Goal: Information Seeking & Learning: Learn about a topic

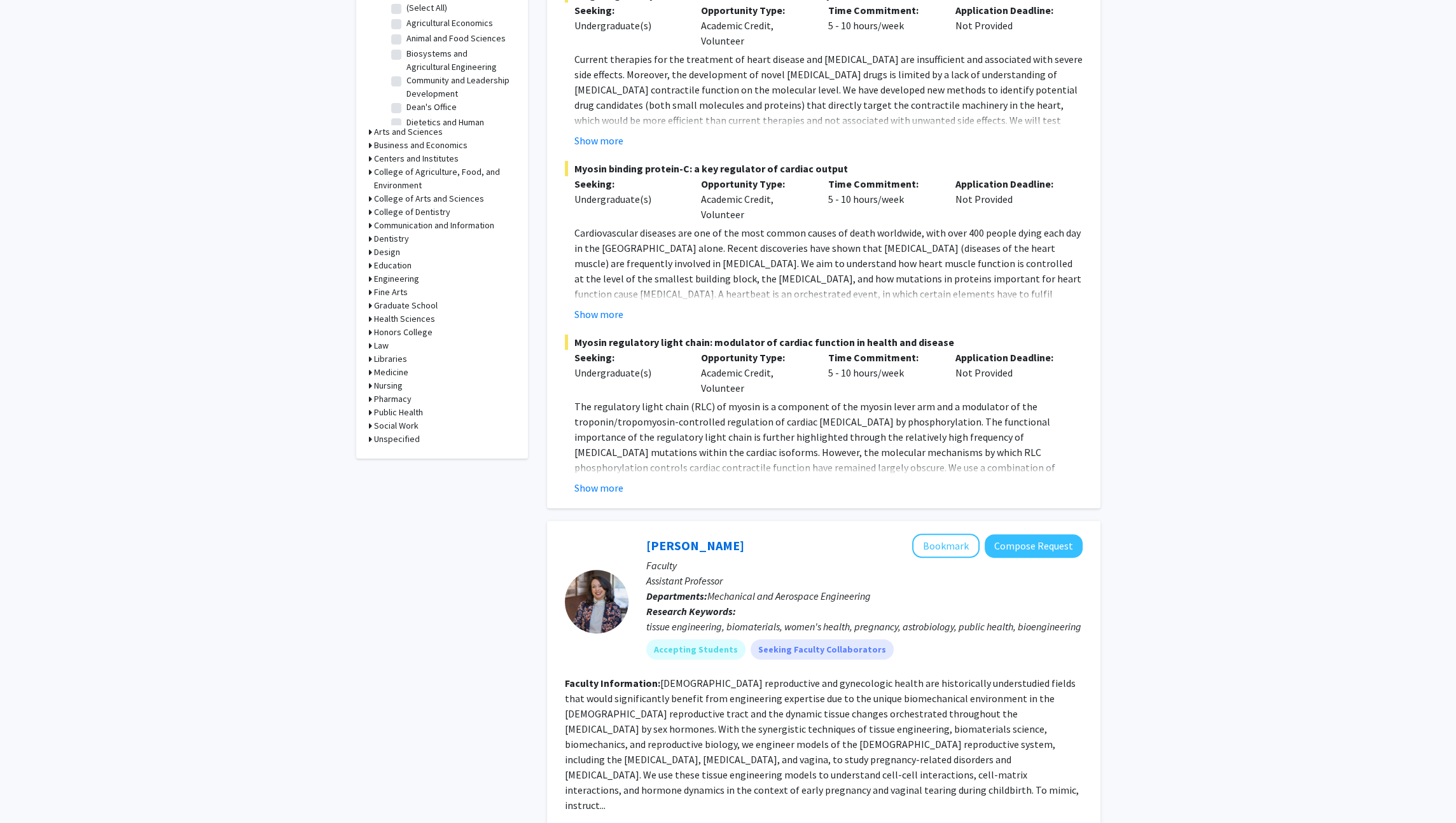
scroll to position [430, 0]
click at [404, 276] on h3 "Engineering" at bounding box center [396, 277] width 45 height 13
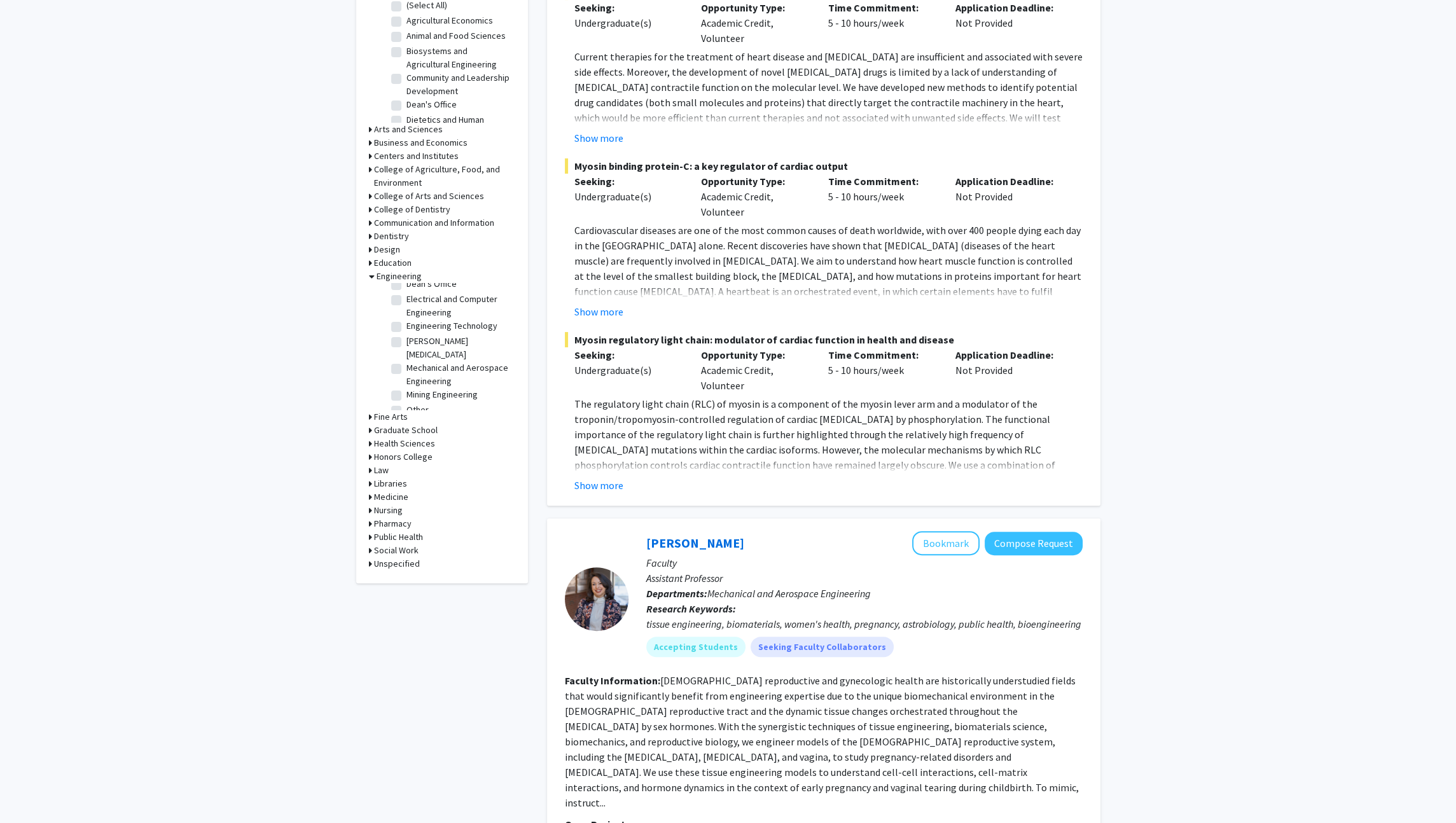
scroll to position [0, 0]
click at [433, 289] on label "(Select All)" at bounding box center [426, 293] width 41 height 13
click at [415, 289] on input "(Select All)" at bounding box center [410, 290] width 9 height 9
checkbox input "true"
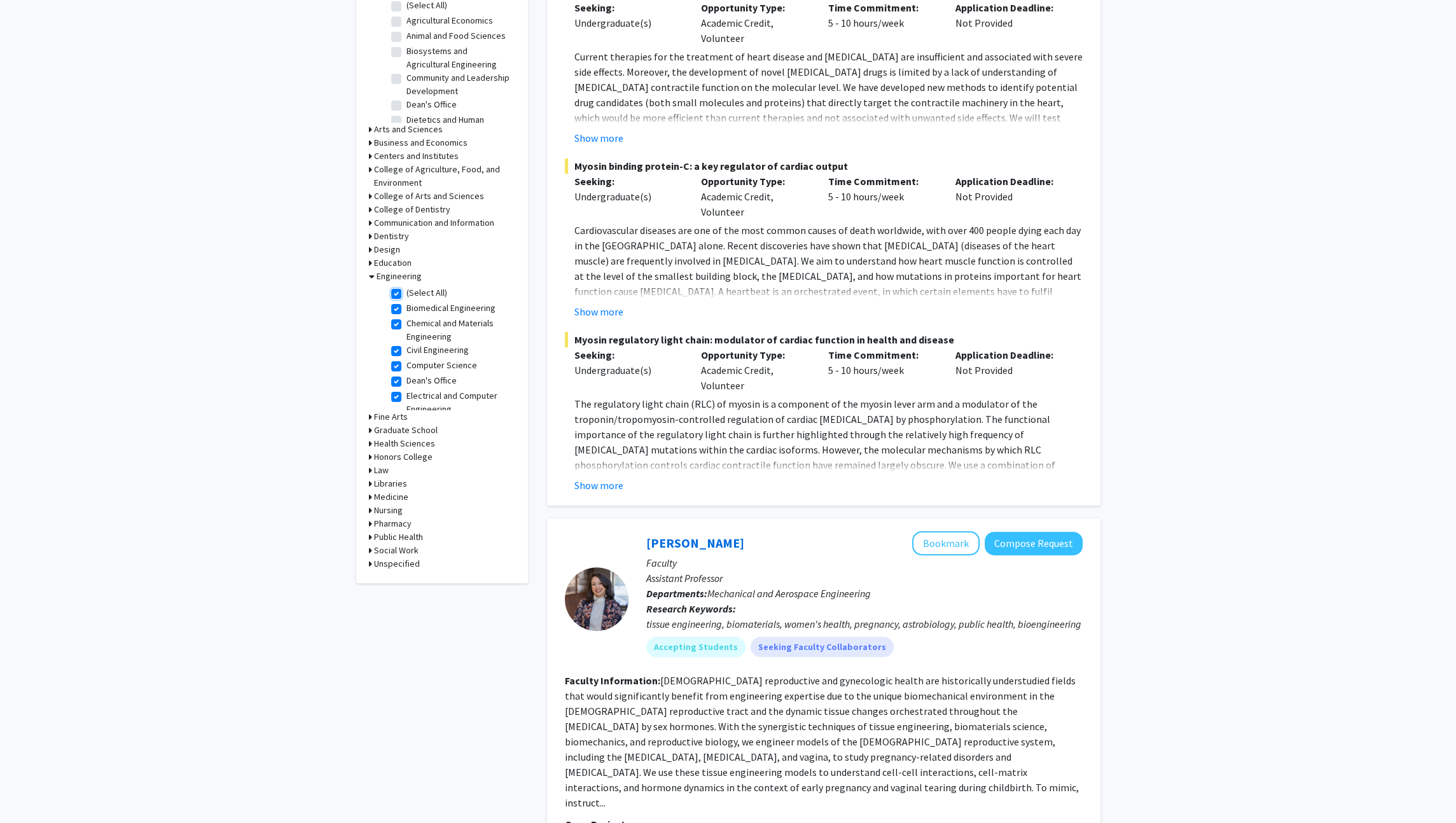
checkbox input "true"
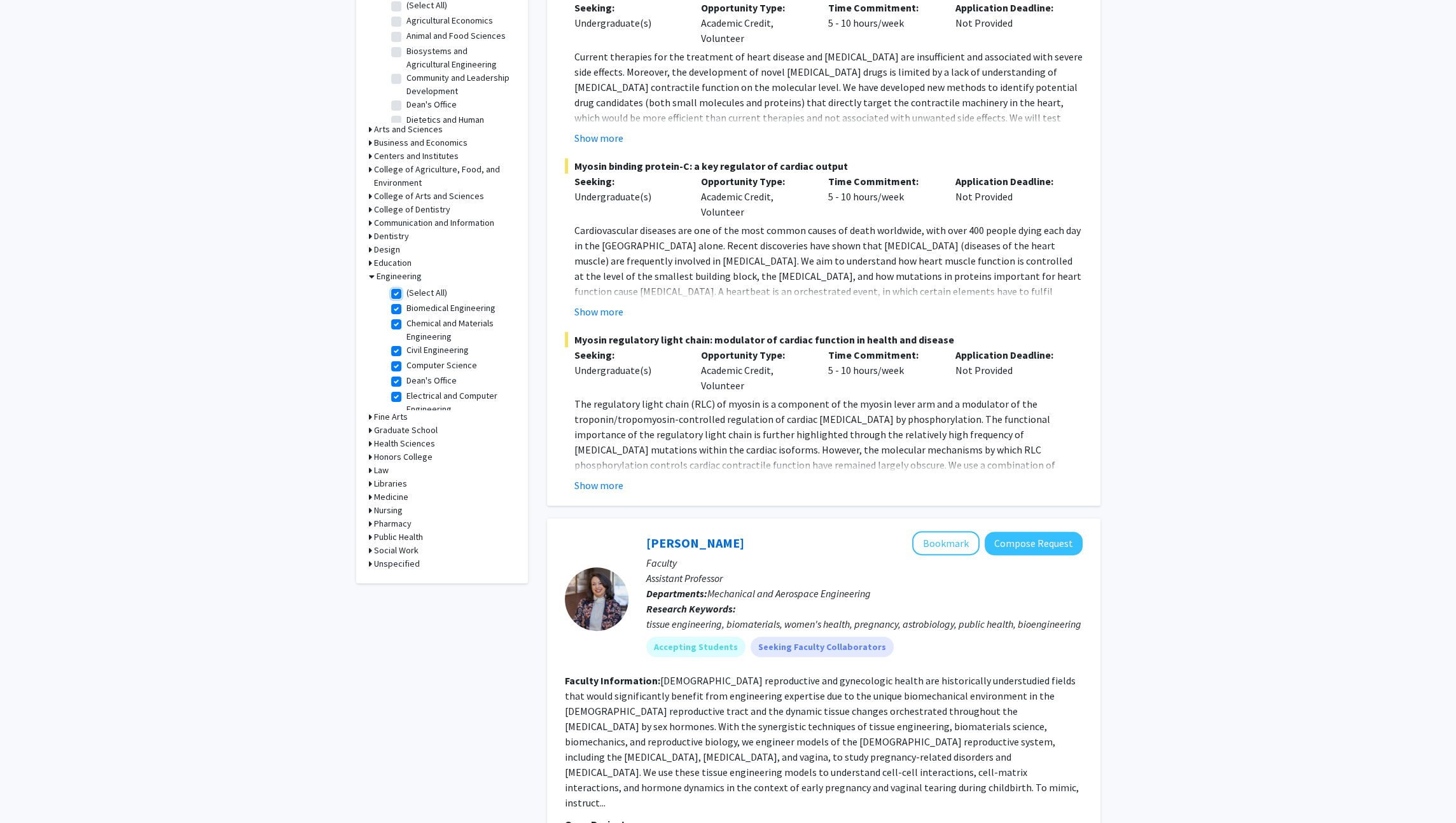
checkbox input "true"
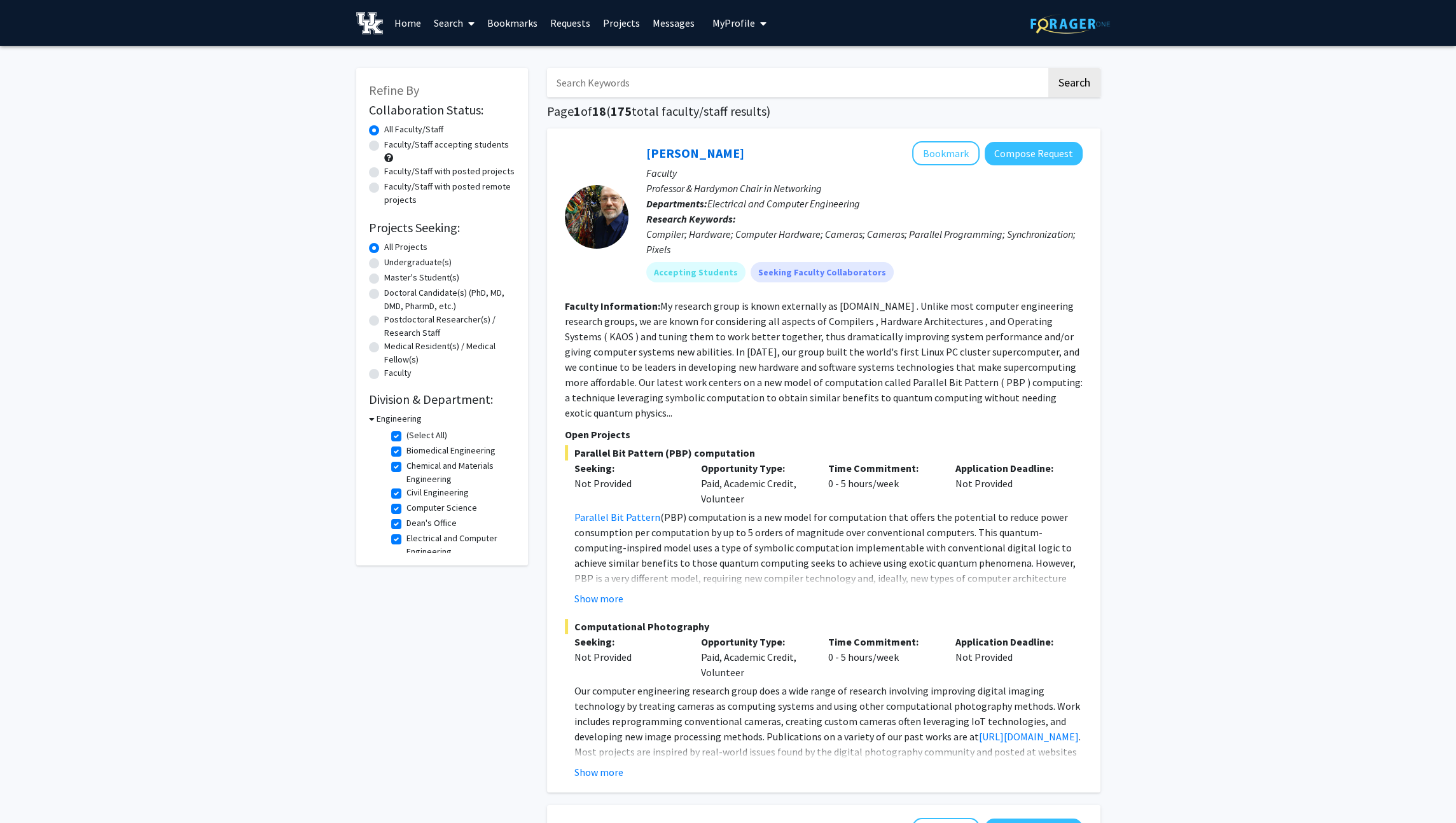
click at [409, 146] on label "Faculty/Staff accepting students" at bounding box center [447, 145] width 125 height 13
click at [392, 146] on input "Faculty/Staff accepting students" at bounding box center [388, 142] width 9 height 9
radio input "true"
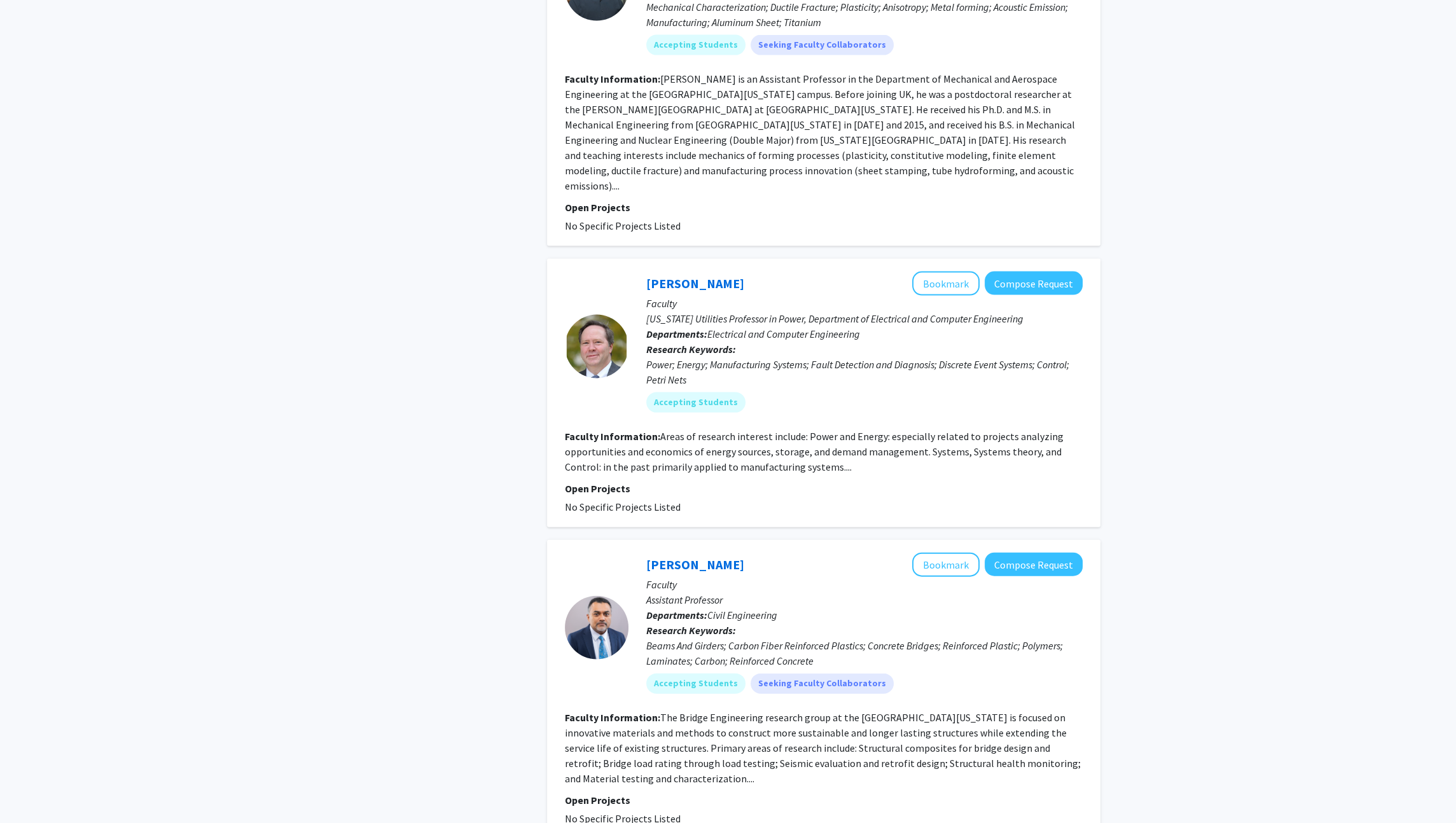
scroll to position [4139, 0]
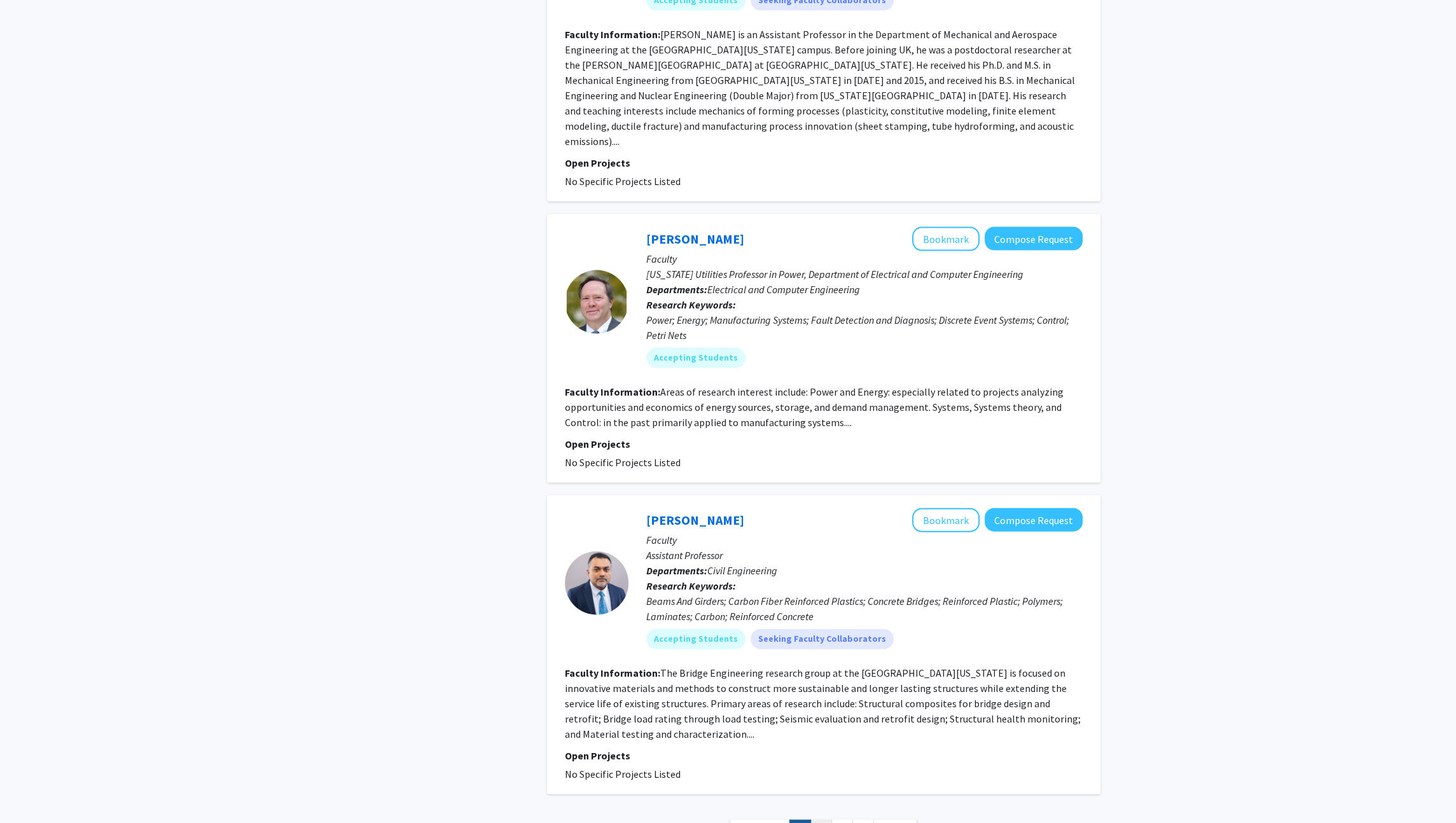
click at [820, 820] on link "2" at bounding box center [822, 831] width 22 height 22
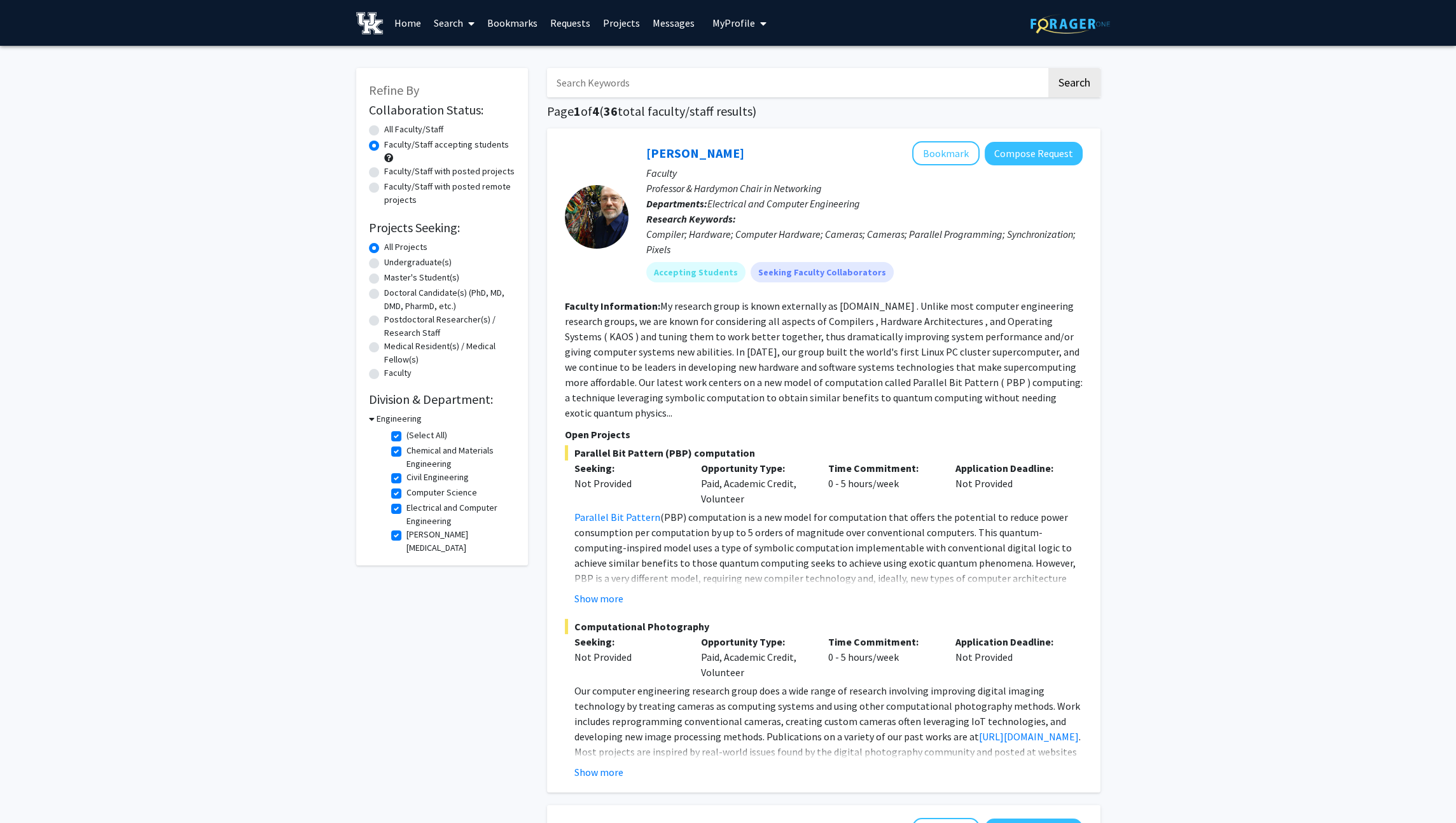
click at [430, 262] on label "Undergraduate(s)" at bounding box center [418, 262] width 68 height 13
click at [392, 262] on input "Undergraduate(s)" at bounding box center [388, 259] width 9 height 9
radio input "true"
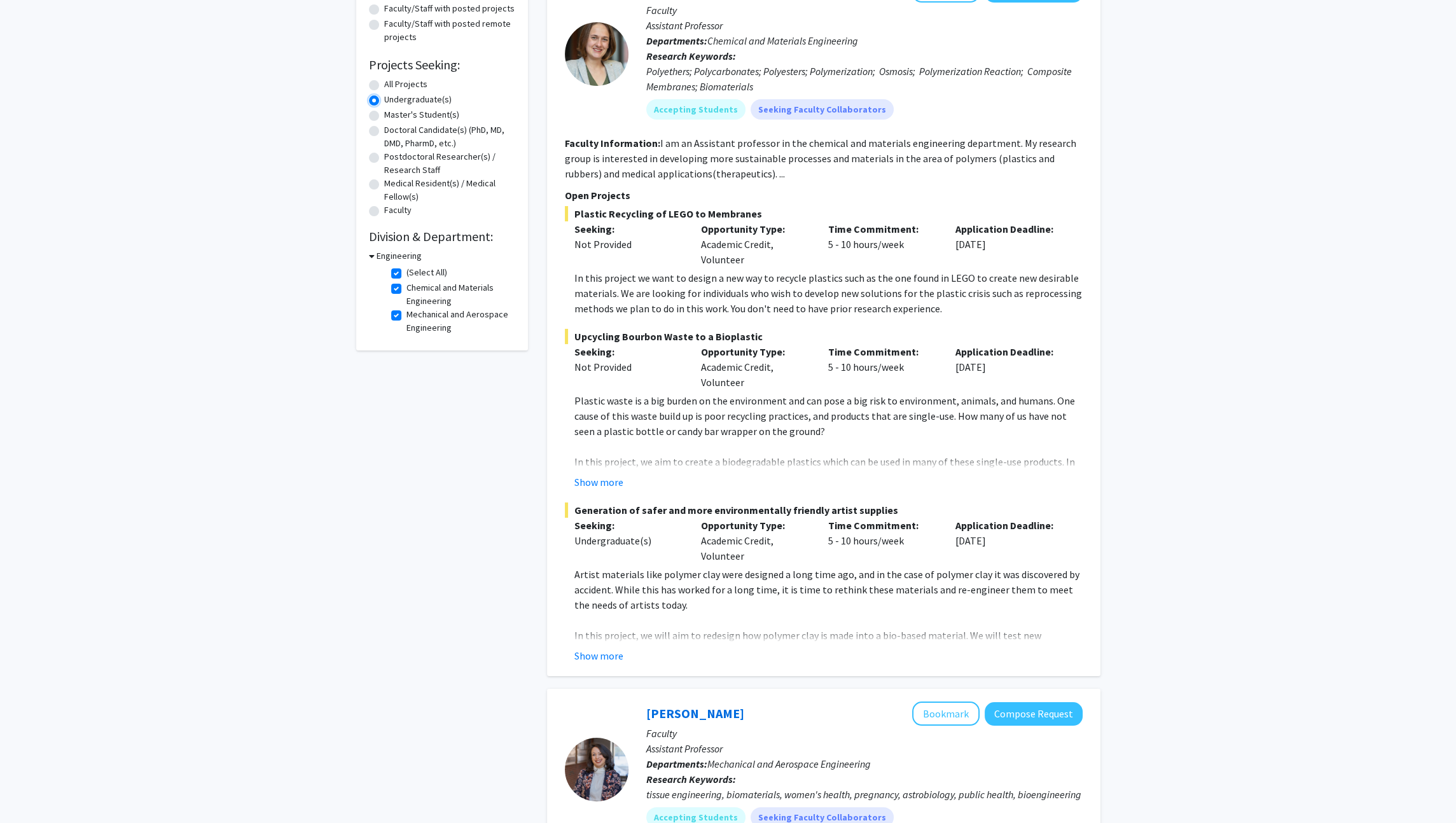
scroll to position [168, 0]
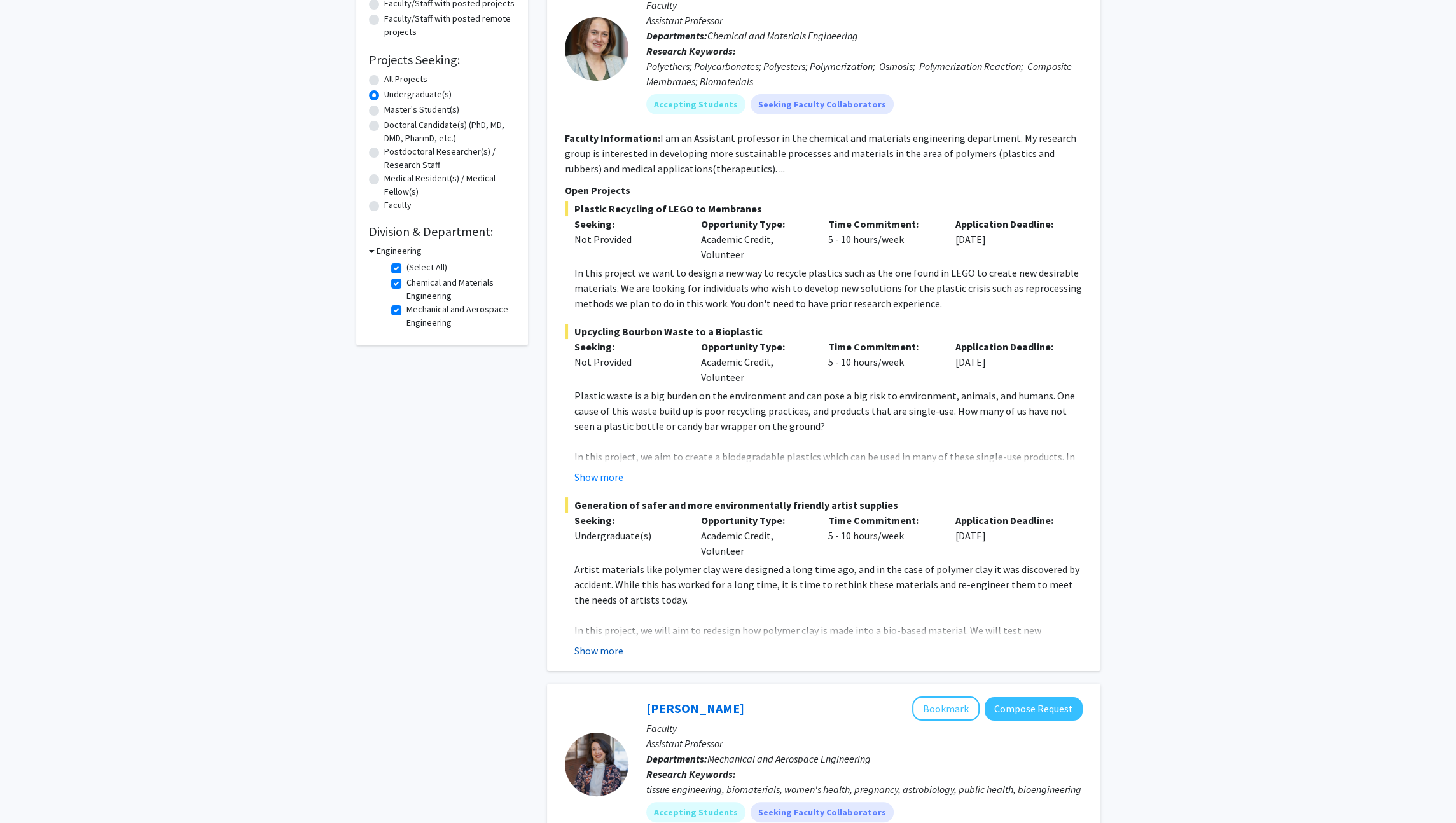
click at [608, 649] on button "Show more" at bounding box center [598, 650] width 49 height 15
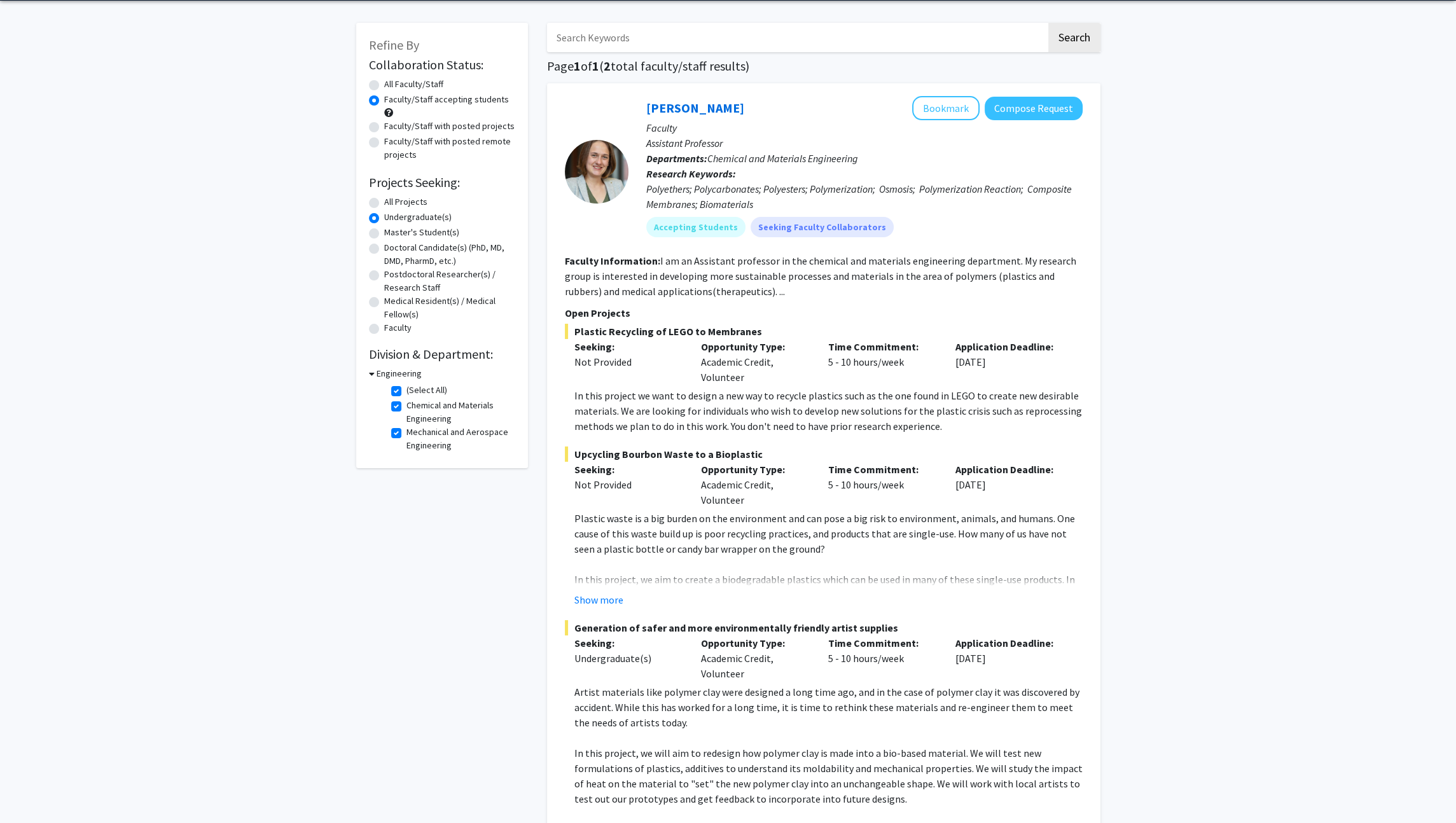
scroll to position [0, 0]
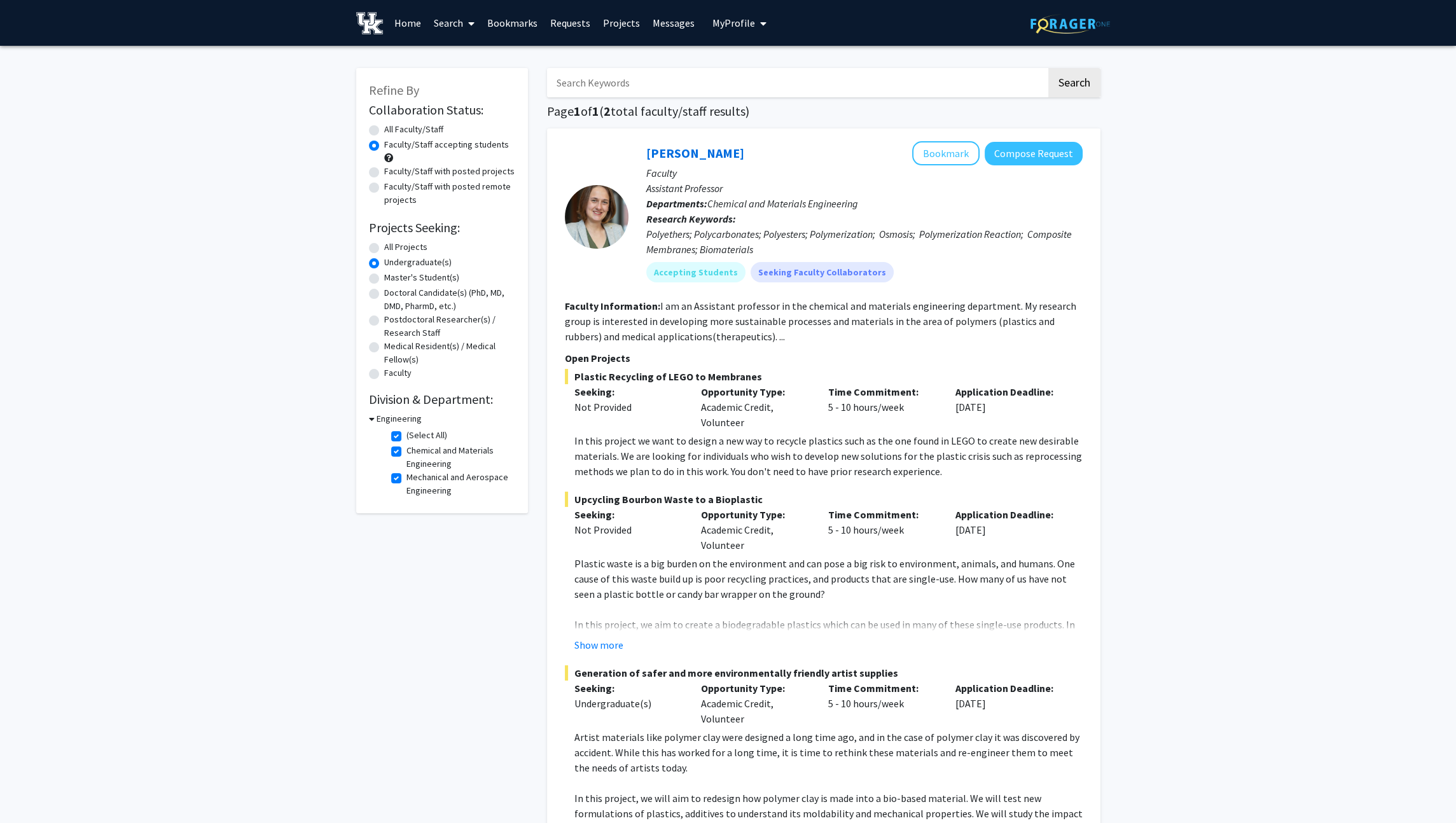
click at [393, 246] on label "All Projects" at bounding box center [406, 247] width 43 height 13
click at [392, 246] on input "All Projects" at bounding box center [388, 244] width 9 height 9
radio input "true"
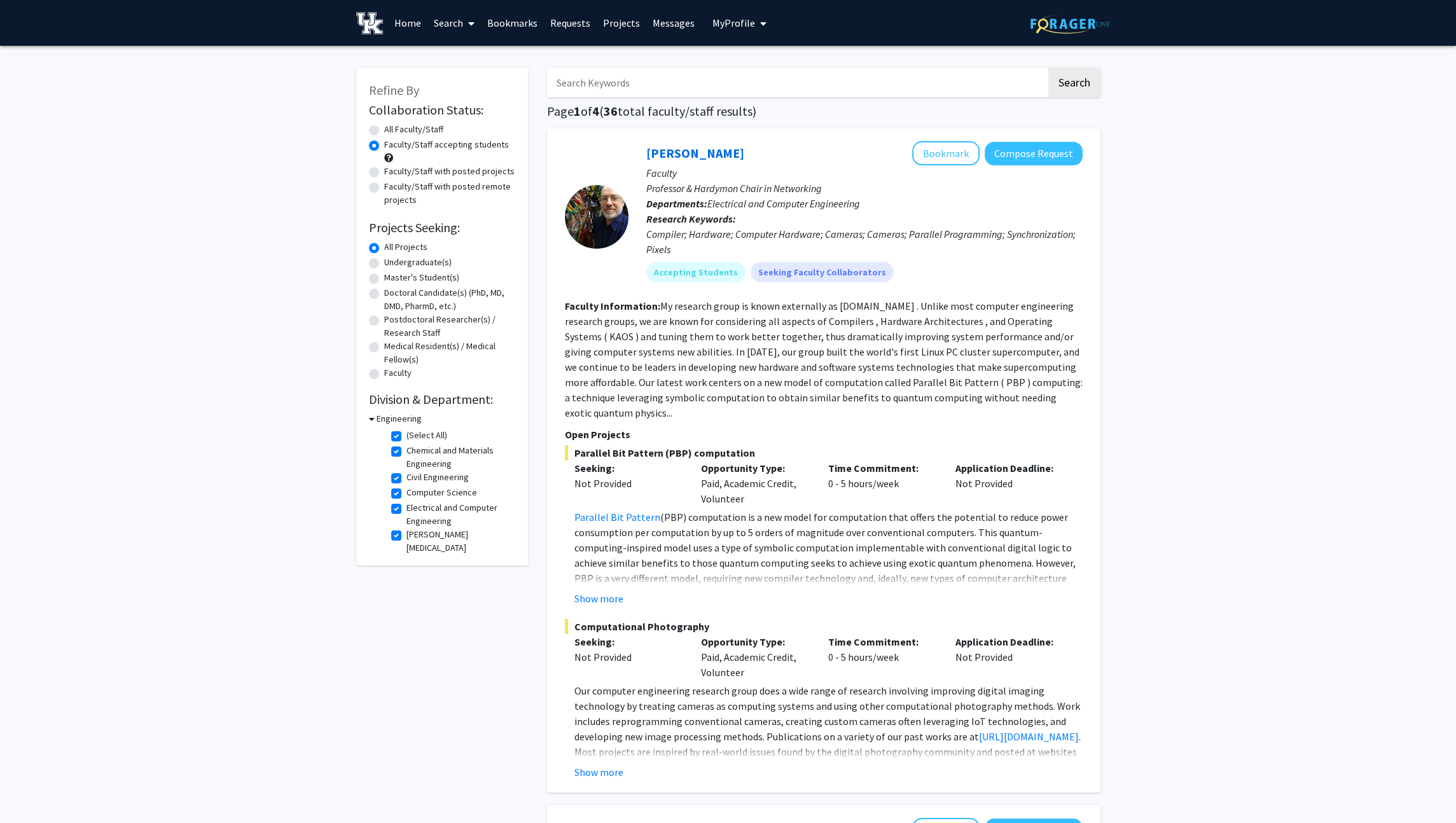
click at [426, 438] on label "(Select All)" at bounding box center [426, 435] width 41 height 13
click at [415, 437] on input "(Select All)" at bounding box center [410, 432] width 9 height 9
checkbox input "false"
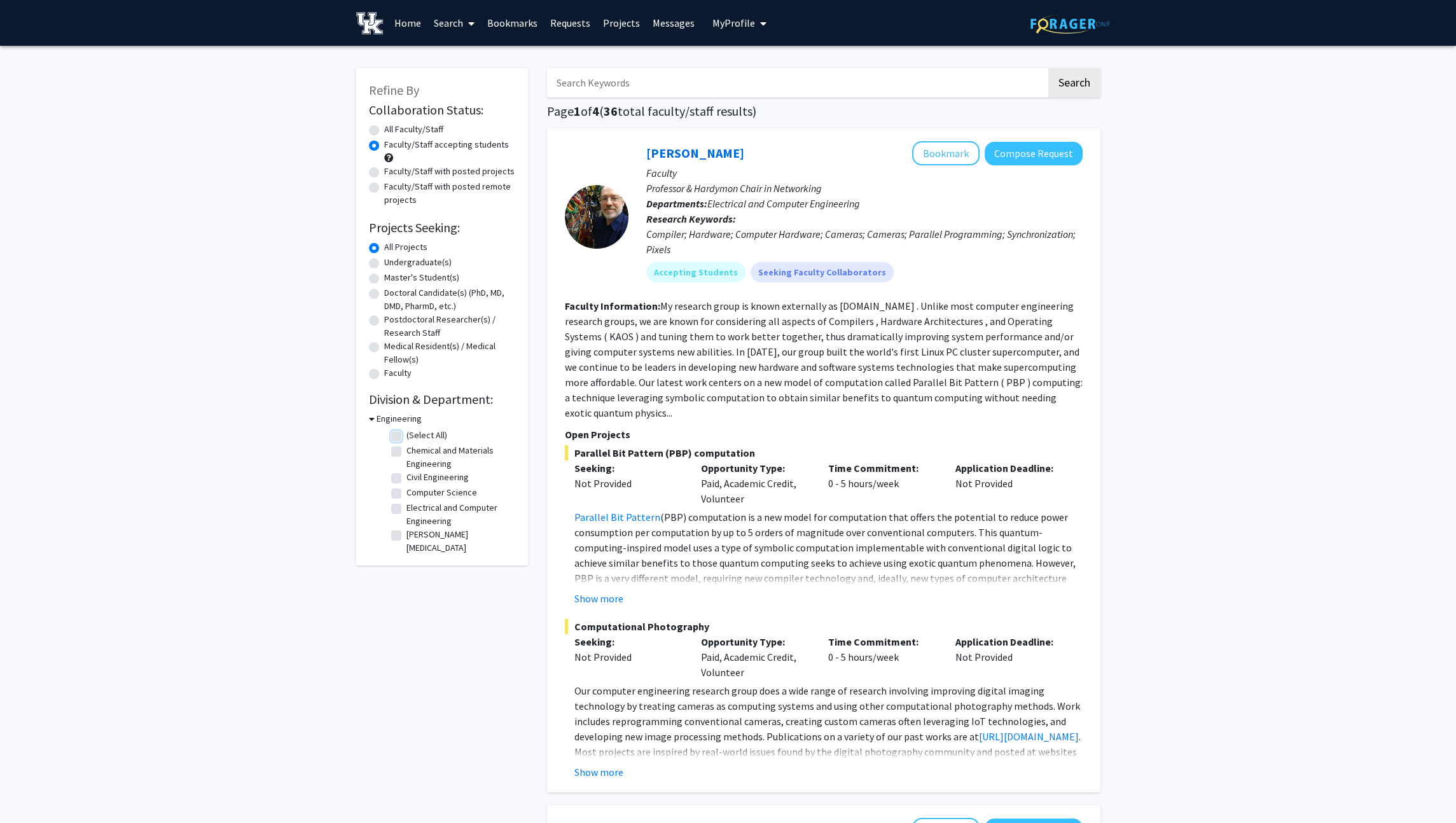
checkbox input "false"
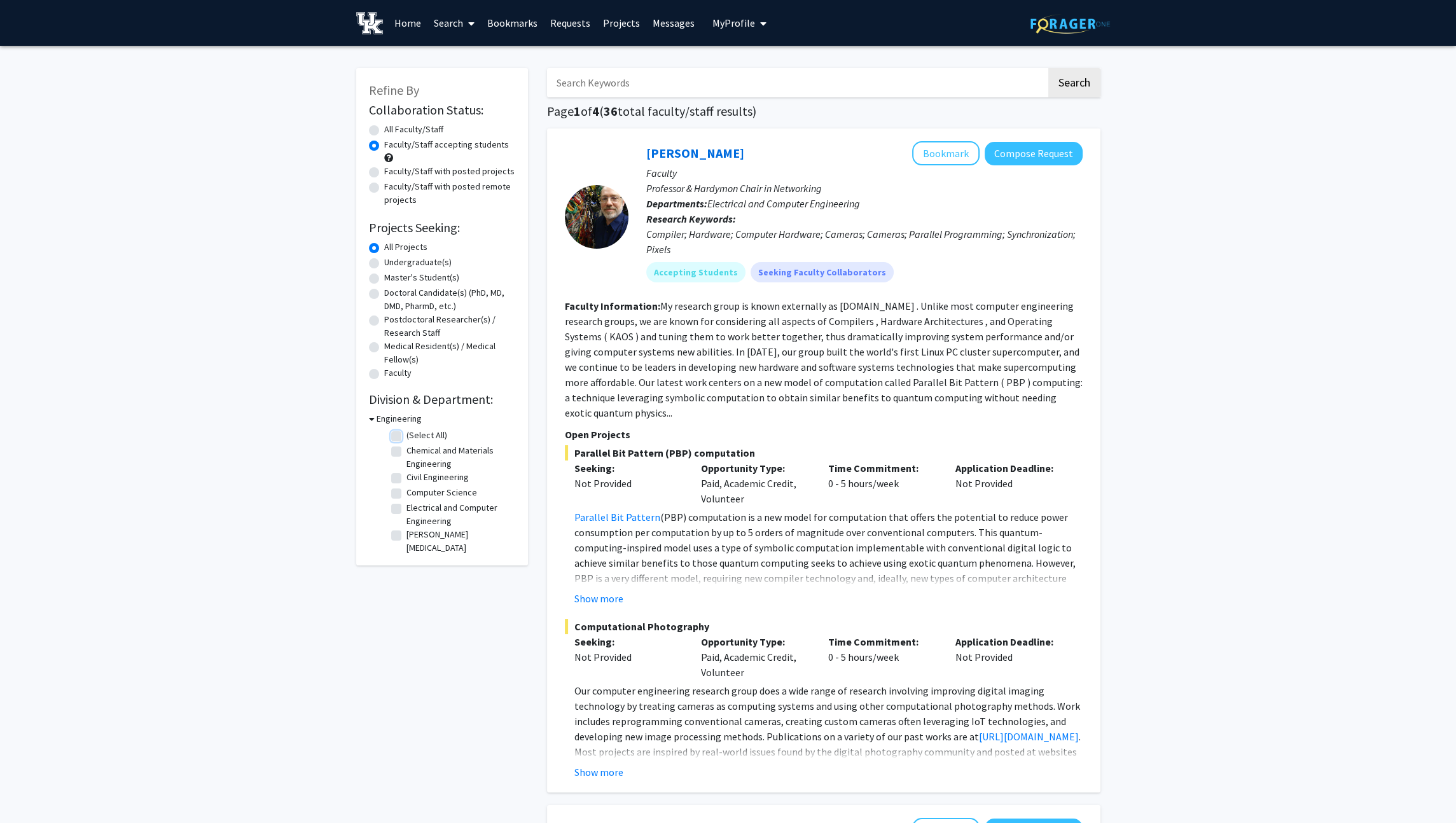
checkbox input "false"
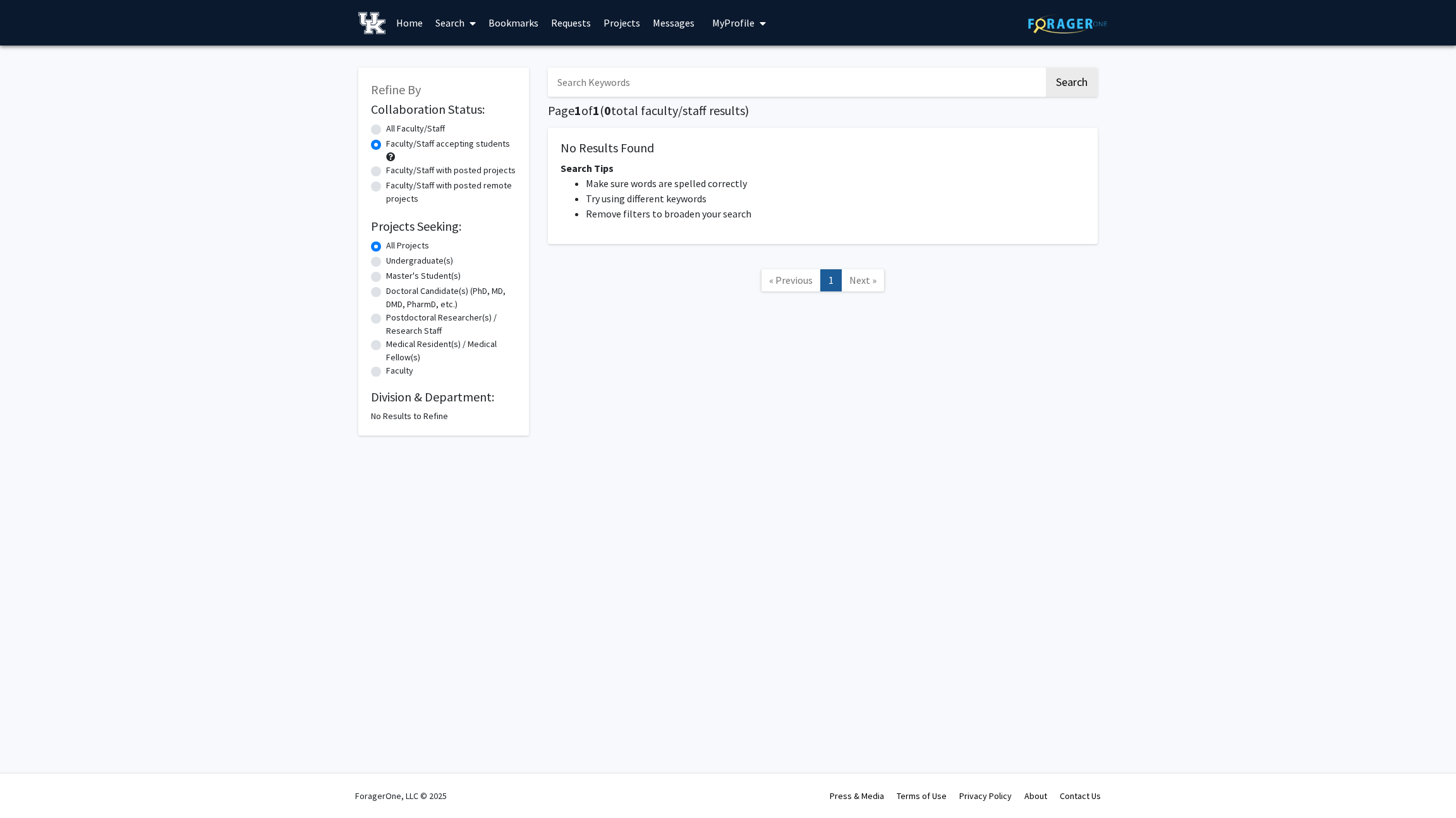
click at [421, 425] on div "Refine By Collaboration Status: Collaboration Status All Faculty/Staff Collabor…" at bounding box center [444, 251] width 171 height 368
click at [435, 422] on div "No Results to Refine" at bounding box center [443, 416] width 145 height 13
click at [407, 130] on label "All Faculty/Staff" at bounding box center [415, 129] width 59 height 13
click at [394, 130] on input "All Faculty/Staff" at bounding box center [390, 126] width 9 height 9
radio input "true"
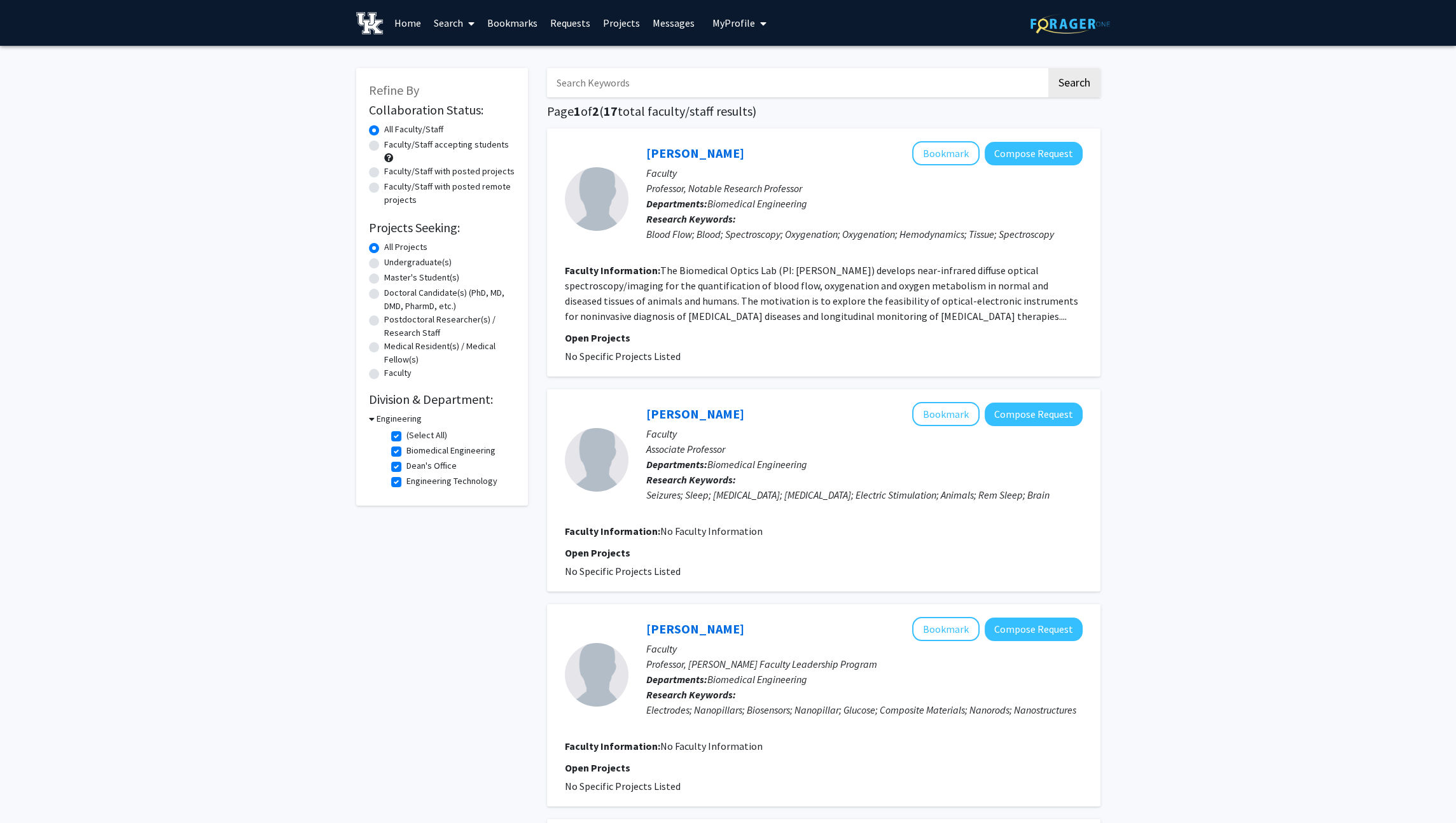
click at [406, 436] on label "(Select All)" at bounding box center [426, 435] width 41 height 13
click at [406, 436] on input "(Select All)" at bounding box center [410, 432] width 9 height 9
checkbox input "false"
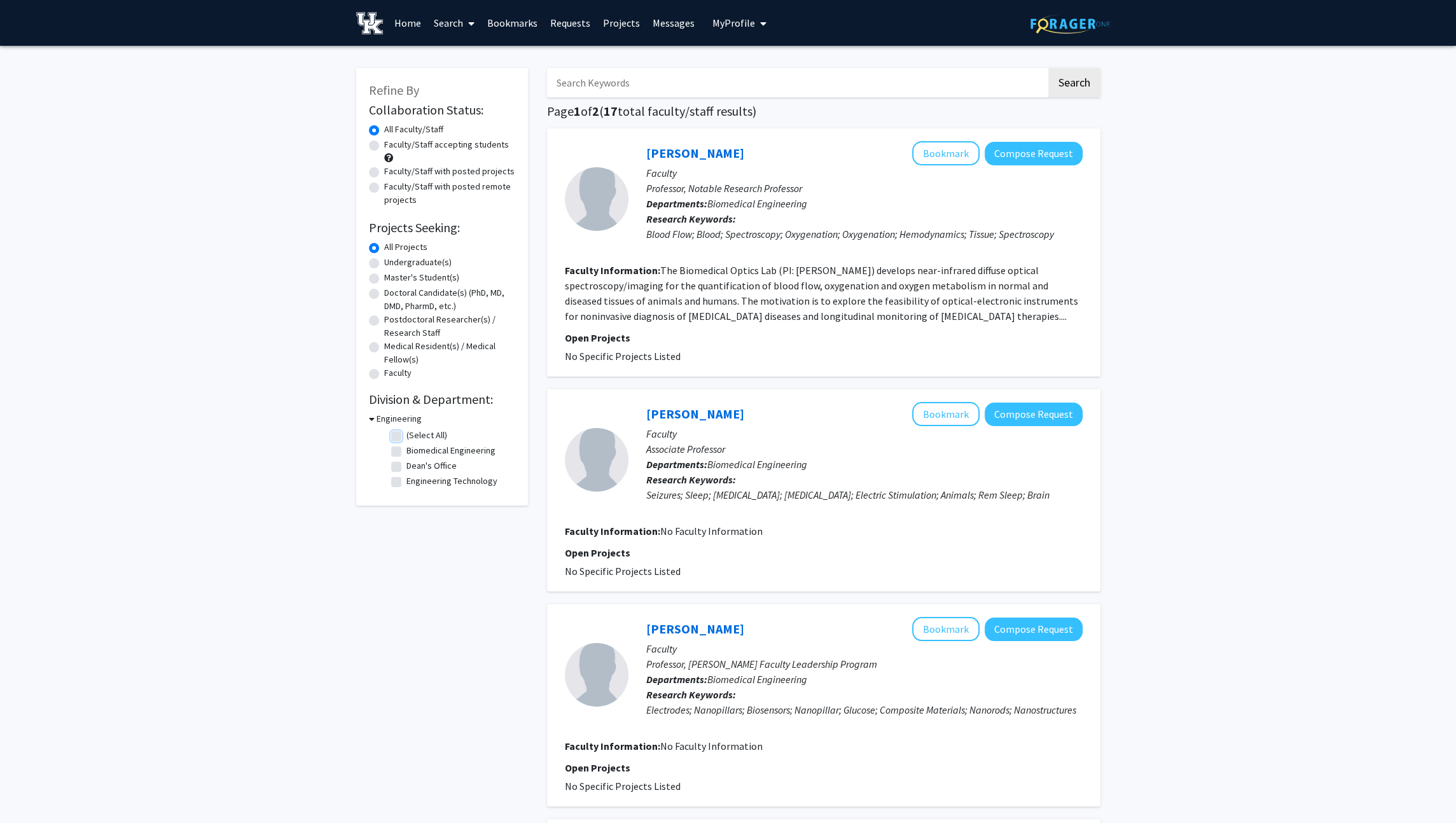
checkbox input "false"
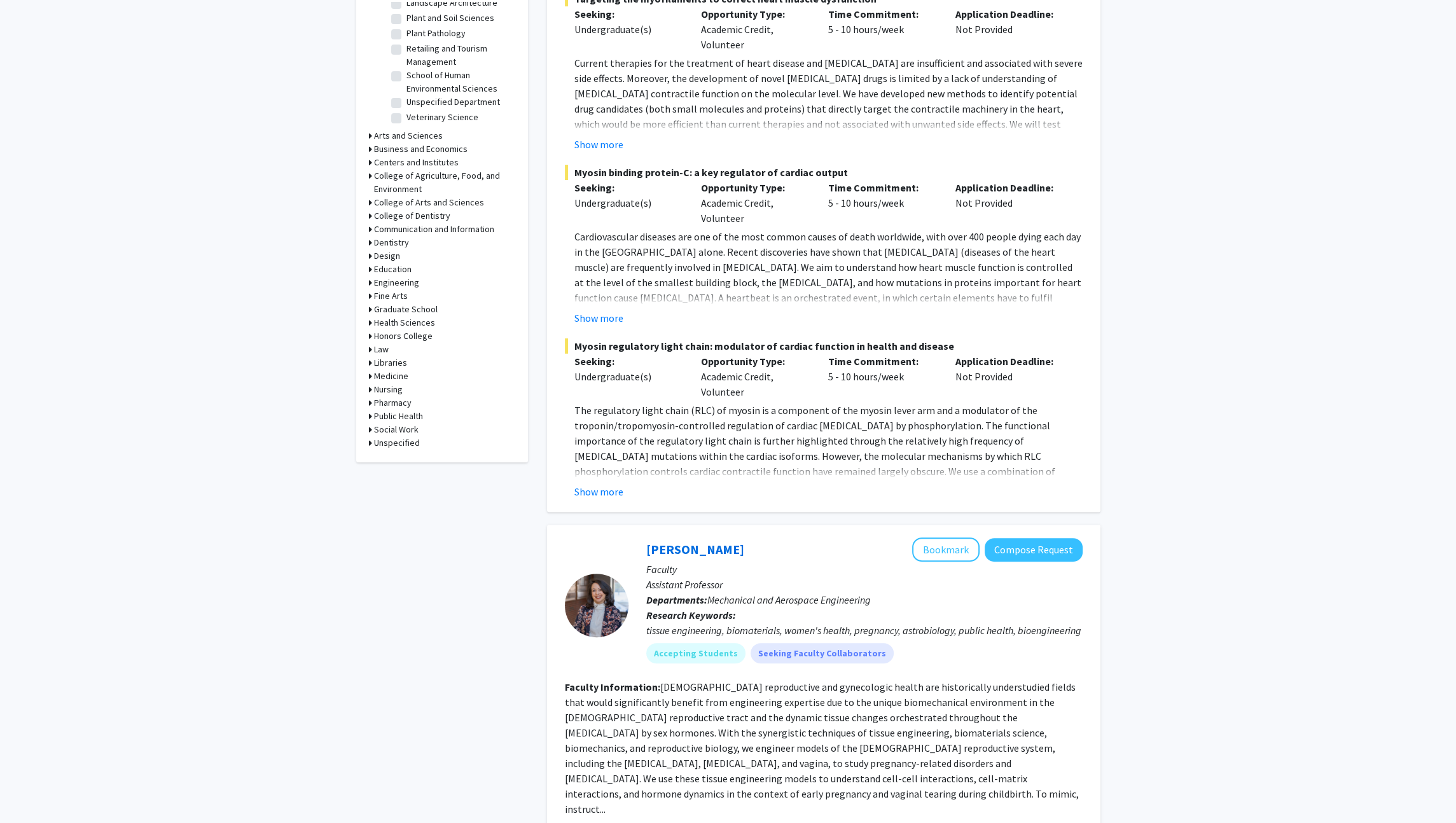
scroll to position [421, 0]
click at [408, 281] on h3 "Engineering" at bounding box center [396, 285] width 45 height 13
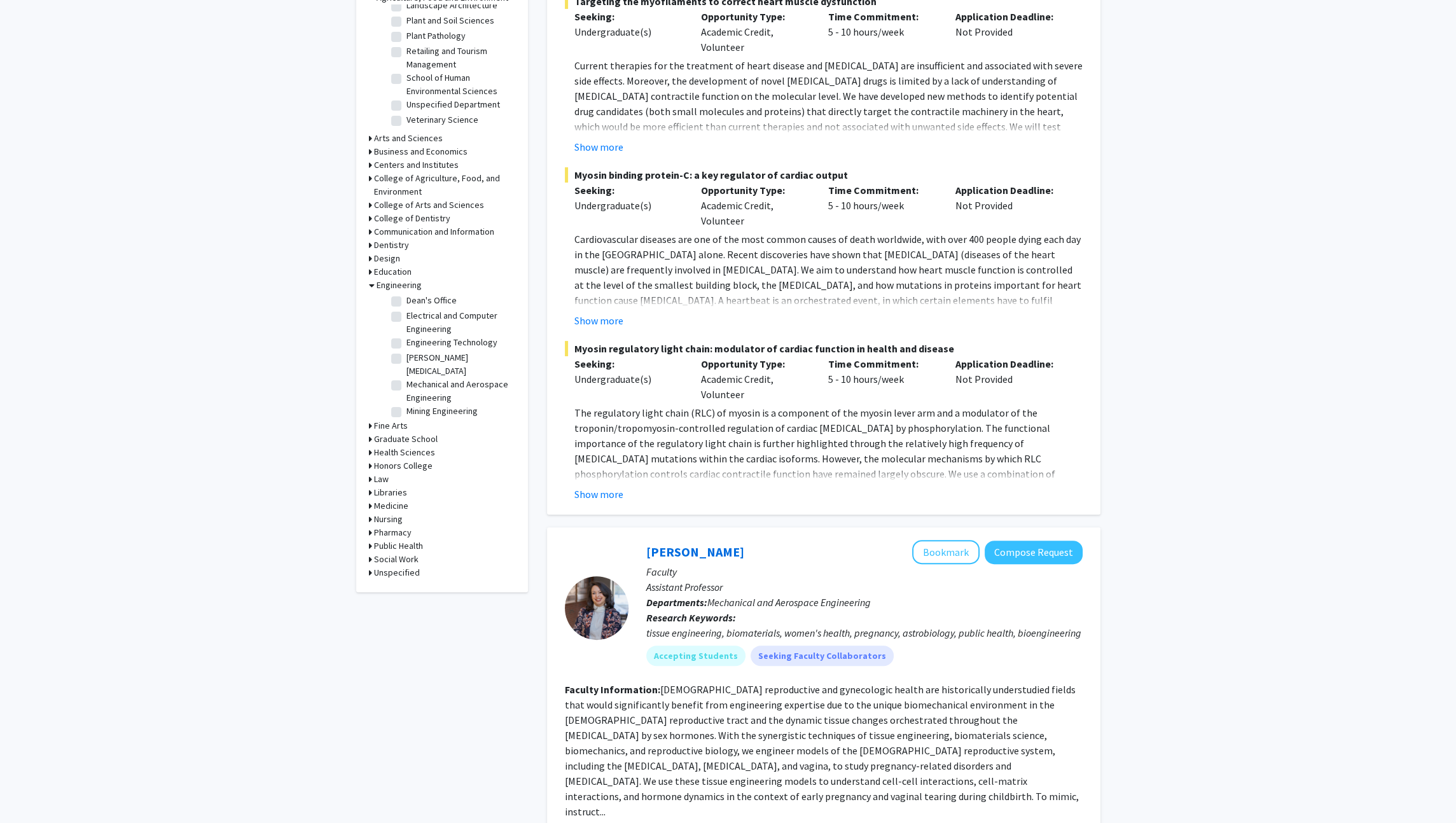
scroll to position [96, 0]
click at [406, 370] on label "Mechanical and Aerospace Engineering" at bounding box center [459, 383] width 106 height 27
click at [406, 370] on input "Mechanical and Aerospace Engineering" at bounding box center [410, 374] width 9 height 9
checkbox input "true"
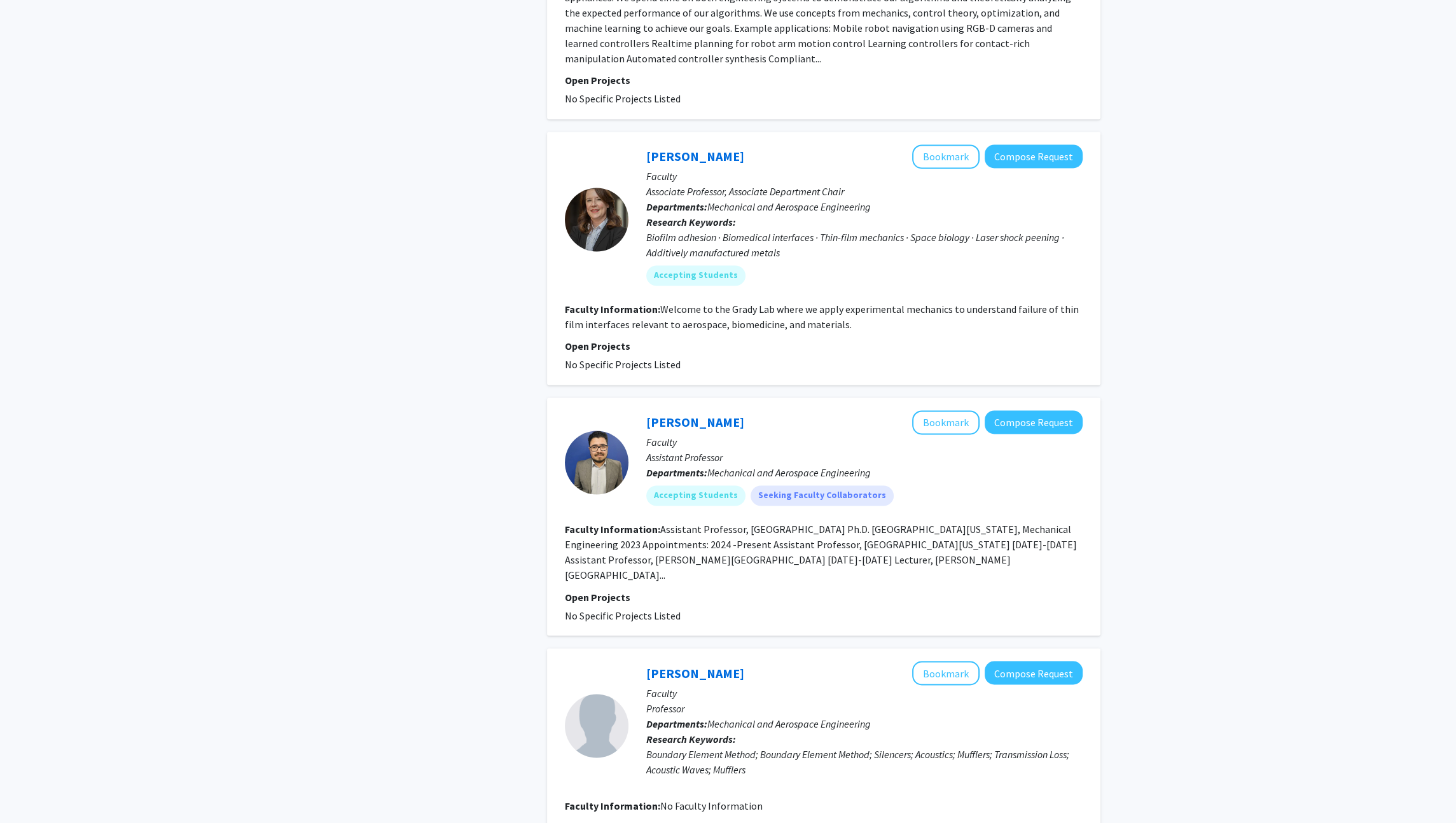
scroll to position [3139, 0]
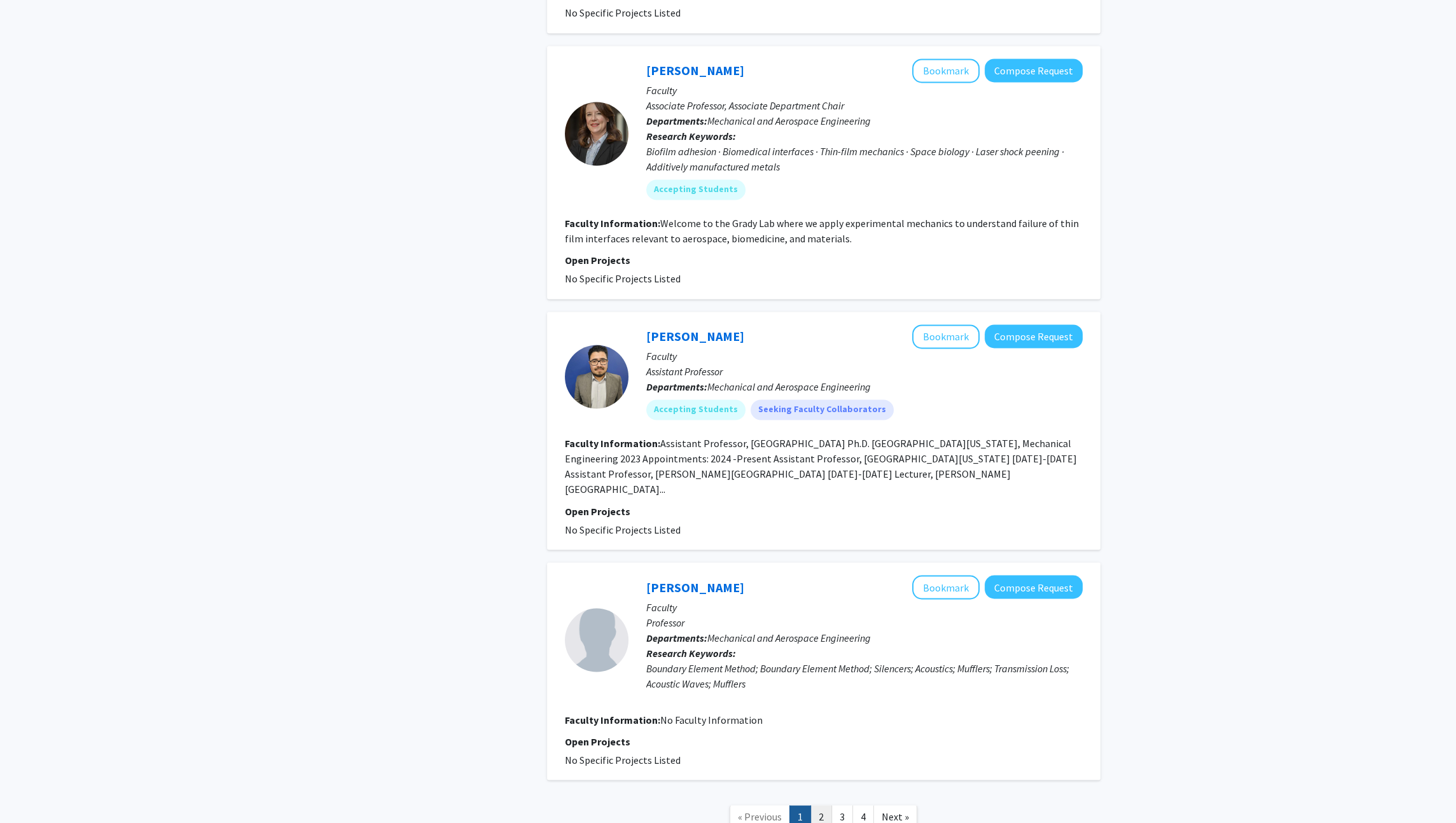
click at [816, 805] on link "2" at bounding box center [822, 815] width 22 height 22
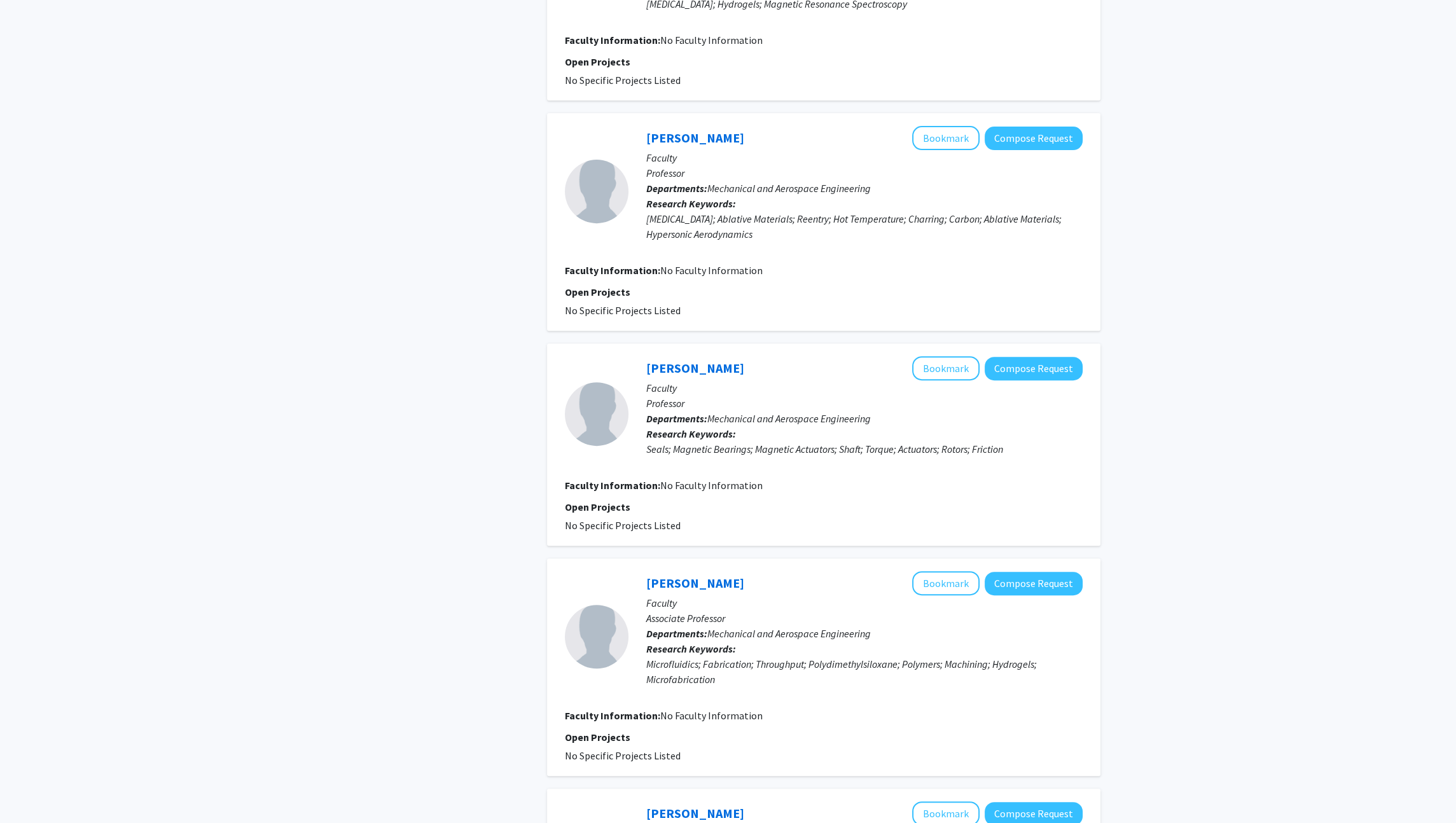
scroll to position [691, 0]
click at [775, 291] on p "Open Projects" at bounding box center [823, 291] width 518 height 15
click at [740, 263] on span "No Faculty Information" at bounding box center [711, 269] width 102 height 12
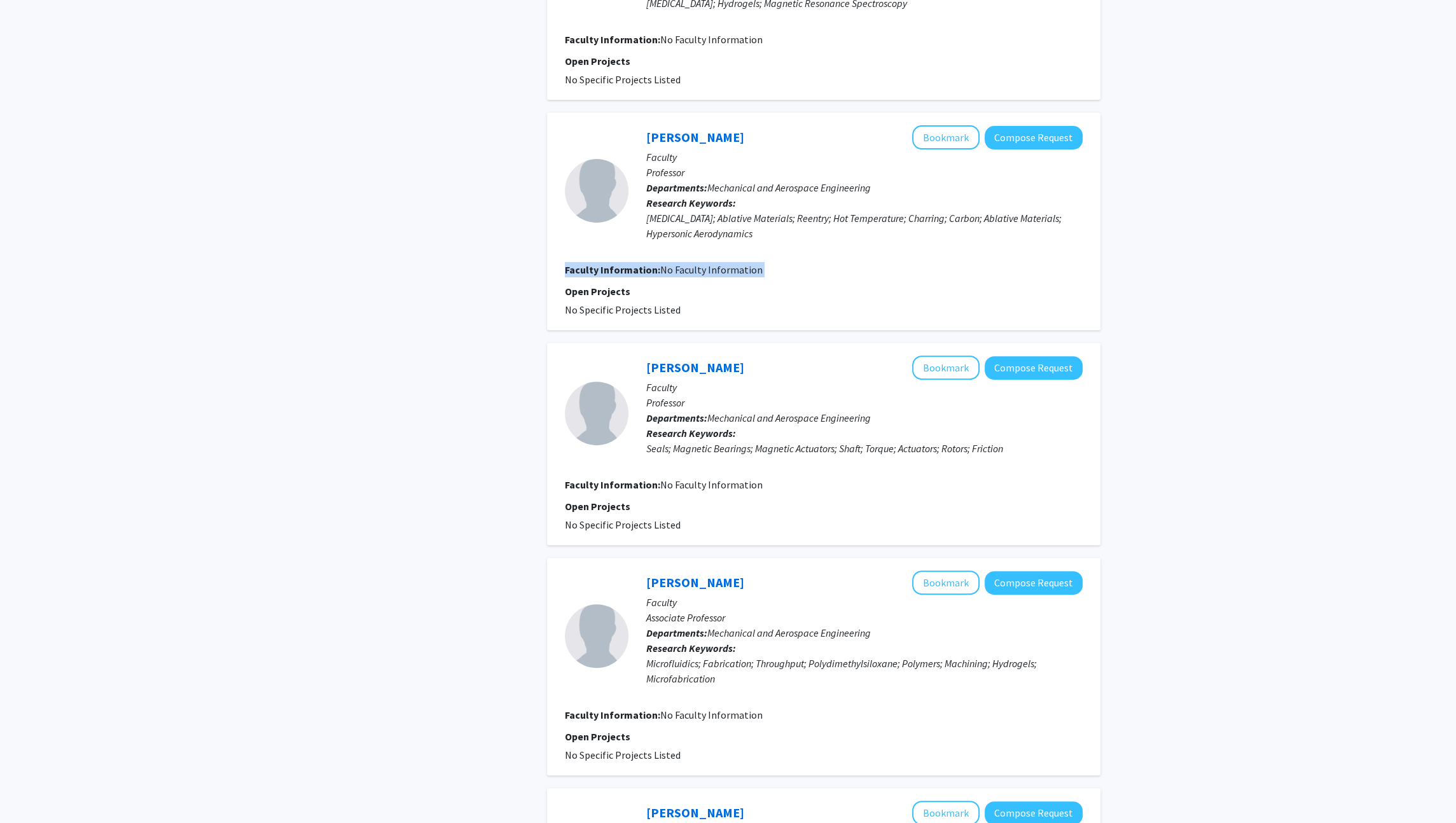
click at [740, 263] on span "No Faculty Information" at bounding box center [711, 269] width 102 height 12
click at [763, 241] on fg-user-badges at bounding box center [863, 243] width 436 height 5
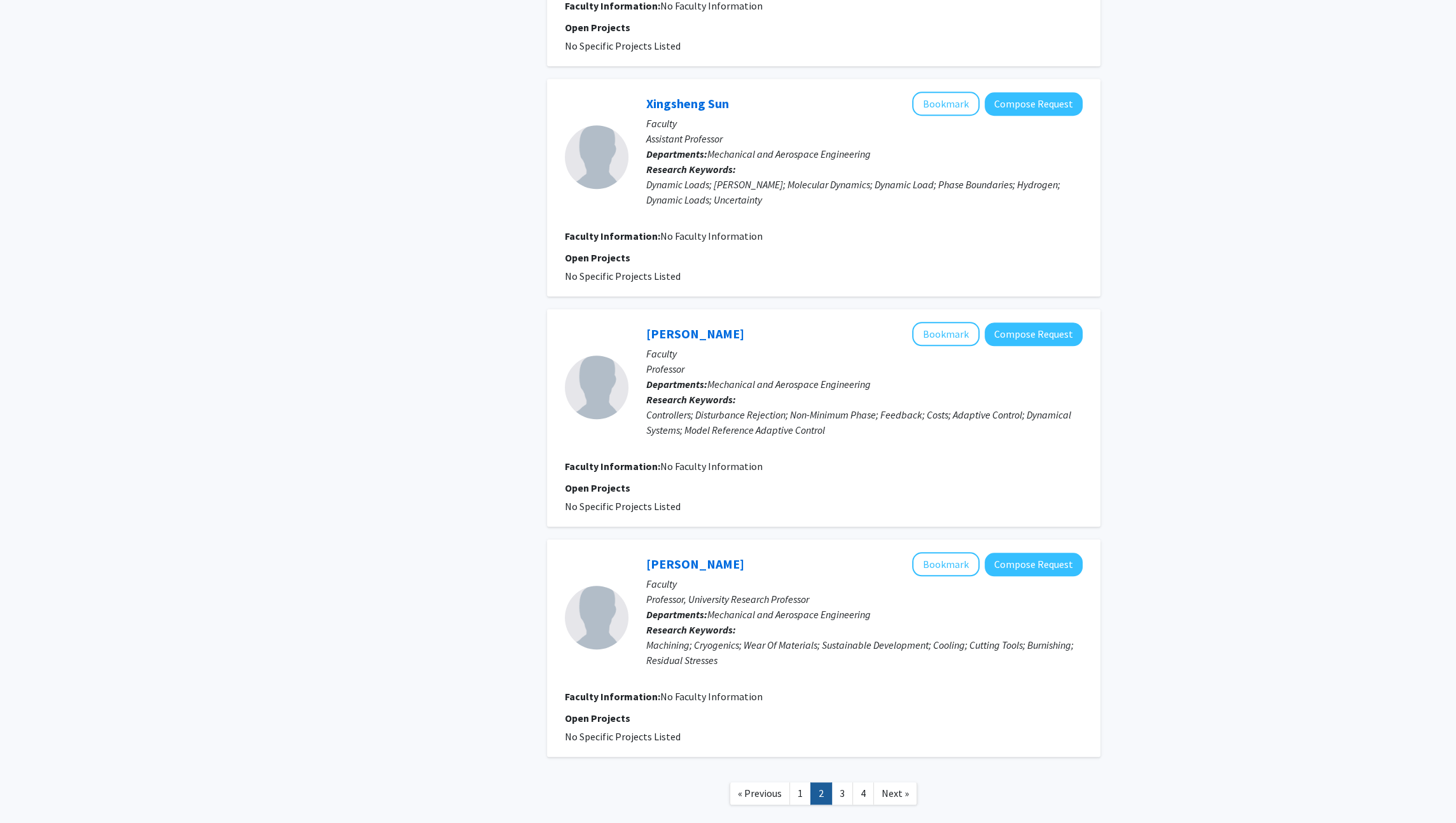
scroll to position [1684, 0]
